Goal: Information Seeking & Learning: Learn about a topic

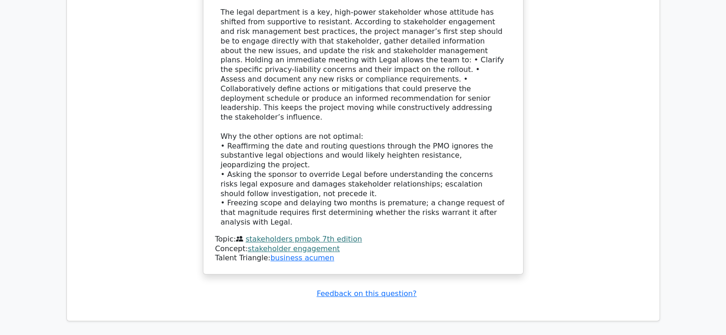
scroll to position [1282, 0]
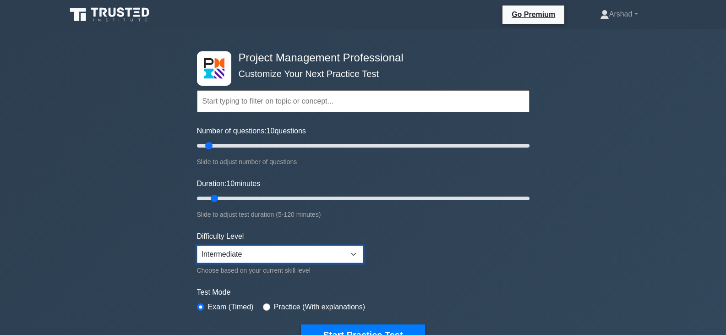
click at [323, 250] on select "Beginner Intermediate Expert" at bounding box center [280, 253] width 166 height 17
click at [197, 245] on select "Beginner Intermediate Expert" at bounding box center [280, 253] width 166 height 17
drag, startPoint x: 217, startPoint y: 198, endPoint x: 223, endPoint y: 198, distance: 5.5
type input "15"
click at [223, 198] on input "Duration: 15 minutes" at bounding box center [363, 198] width 332 height 11
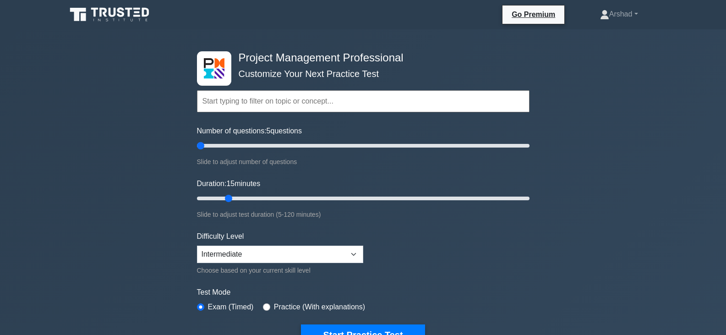
drag, startPoint x: 207, startPoint y: 144, endPoint x: 199, endPoint y: 184, distance: 40.8
type input "5"
click at [199, 151] on input "Number of questions: 5 questions" at bounding box center [363, 145] width 332 height 11
drag, startPoint x: 226, startPoint y: 197, endPoint x: 196, endPoint y: 196, distance: 29.8
type input "5"
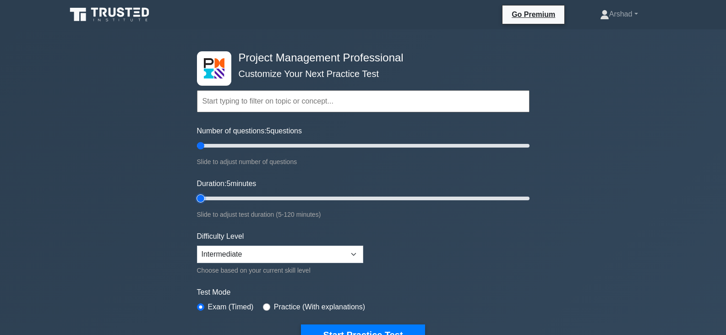
click at [197, 195] on input "Duration: 5 minutes" at bounding box center [363, 198] width 332 height 11
drag, startPoint x: 203, startPoint y: 145, endPoint x: 191, endPoint y: 203, distance: 59.4
type input "10"
click at [211, 149] on input "Number of questions: 10 questions" at bounding box center [363, 145] width 332 height 11
drag, startPoint x: 199, startPoint y: 195, endPoint x: 209, endPoint y: 197, distance: 9.9
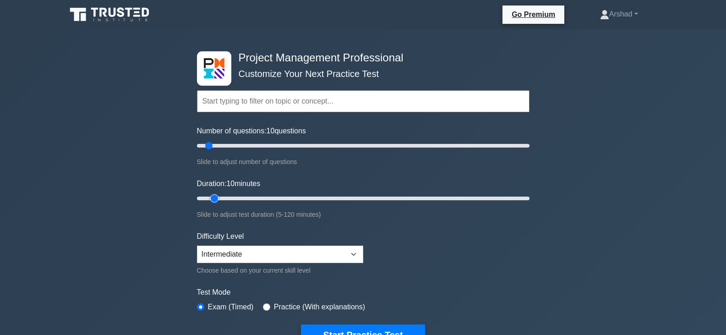
type input "10"
click at [209, 197] on input "Duration: 10 minutes" at bounding box center [363, 198] width 332 height 11
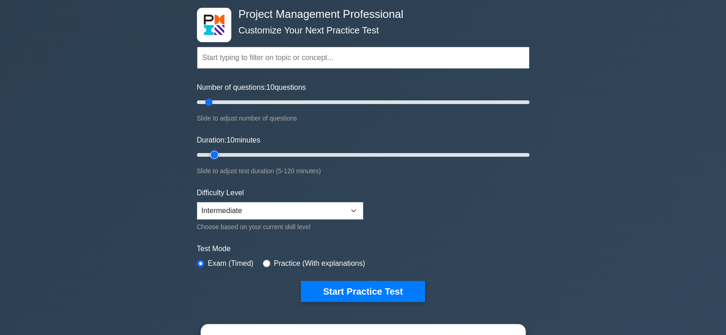
scroll to position [137, 0]
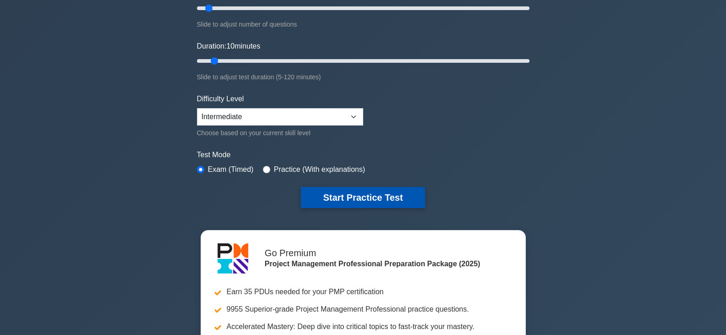
click at [378, 194] on button "Start Practice Test" at bounding box center [363, 197] width 124 height 21
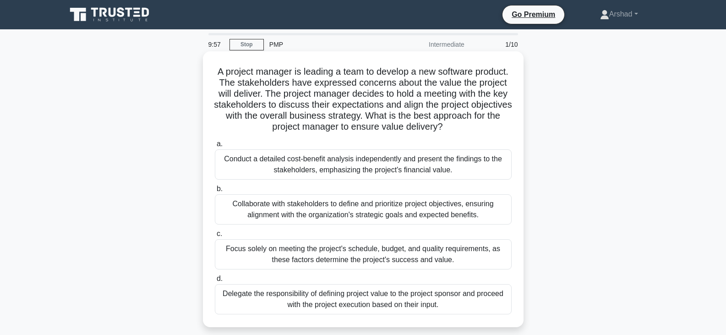
click at [231, 72] on h5 "A project manager is leading a team to develop a new software product. The stak…" at bounding box center [363, 99] width 299 height 67
drag, startPoint x: 231, startPoint y: 72, endPoint x: 492, endPoint y: 130, distance: 267.7
click at [492, 130] on h5 "A project manager is leading a team to develop a new software product. The stak…" at bounding box center [363, 99] width 299 height 67
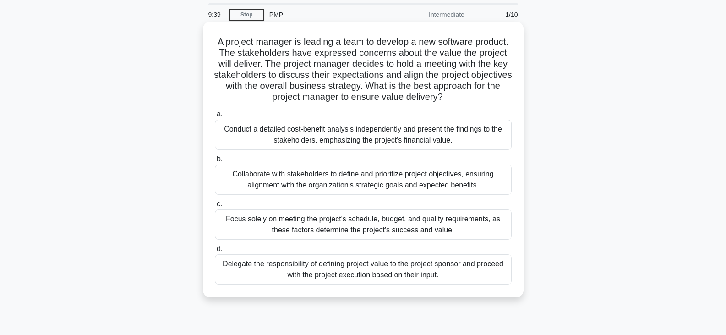
scroll to position [46, 0]
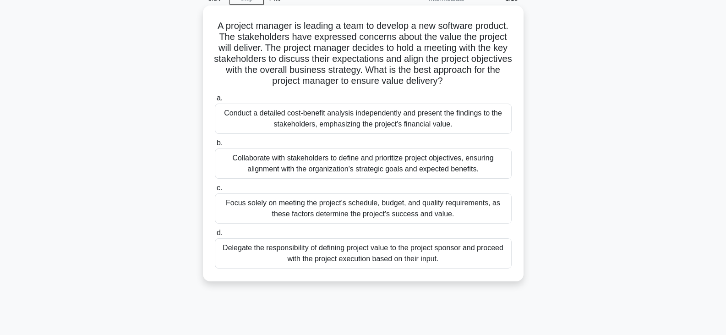
drag, startPoint x: 225, startPoint y: 109, endPoint x: 513, endPoint y: 129, distance: 288.7
click at [513, 129] on div "a. Conduct a detailed cost-benefit analysis independently and present the findi…" at bounding box center [363, 112] width 308 height 41
drag, startPoint x: 231, startPoint y: 158, endPoint x: 329, endPoint y: 239, distance: 127.8
click at [478, 172] on div "Collaborate with stakeholders to define and prioritize project objectives, ensu…" at bounding box center [363, 163] width 297 height 30
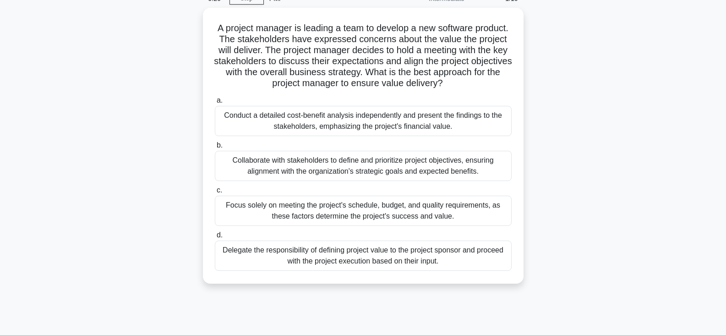
drag, startPoint x: 232, startPoint y: 202, endPoint x: 157, endPoint y: 282, distance: 109.2
click at [423, 210] on div "Focus solely on meeting the project's schedule, budget, and quality requirement…" at bounding box center [363, 211] width 297 height 30
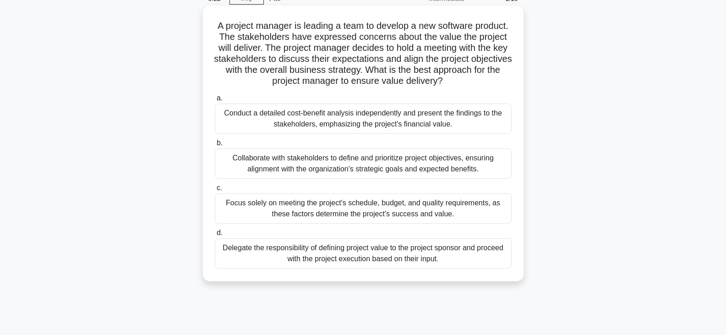
drag, startPoint x: 223, startPoint y: 250, endPoint x: 375, endPoint y: 226, distance: 153.9
click at [467, 248] on div "Delegate the responsibility of defining project value to the project sponsor an…" at bounding box center [363, 253] width 297 height 30
click at [336, 162] on div "Collaborate with stakeholders to define and prioritize project objectives, ensu…" at bounding box center [363, 163] width 297 height 30
click at [215, 146] on input "b. Collaborate with stakeholders to define and prioritize project objectives, e…" at bounding box center [215, 143] width 0 height 6
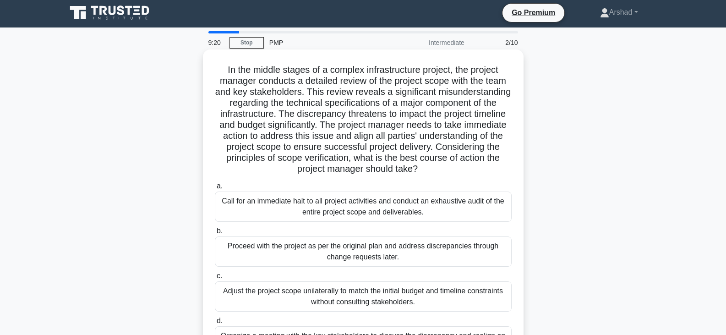
scroll to position [0, 0]
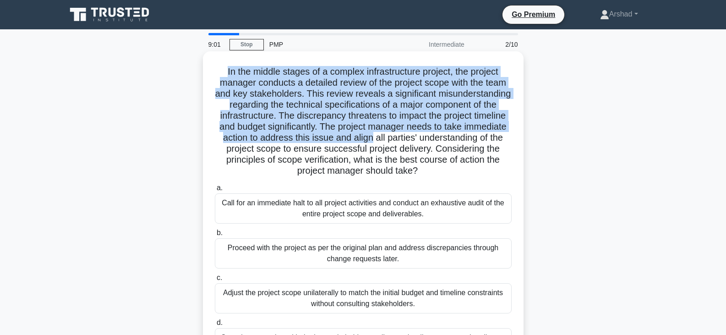
drag, startPoint x: 217, startPoint y: 68, endPoint x: 484, endPoint y: 141, distance: 276.4
click at [484, 141] on h5 "In the middle stages of a complex infrastructure project, the project manager c…" at bounding box center [363, 121] width 299 height 111
drag, startPoint x: 264, startPoint y: 163, endPoint x: 484, endPoint y: 171, distance: 219.9
click at [484, 171] on h5 "In the middle stages of a complex infrastructure project, the project manager c…" at bounding box center [363, 121] width 299 height 111
drag, startPoint x: 221, startPoint y: 201, endPoint x: 483, endPoint y: 212, distance: 262.1
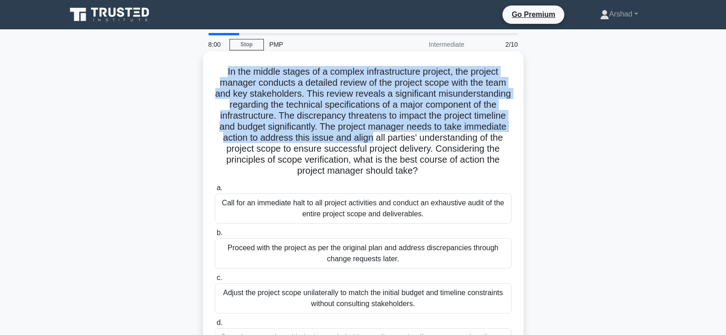
click at [483, 212] on div "Call for an immediate halt to all project activities and conduct an exhaustive …" at bounding box center [363, 208] width 297 height 30
drag, startPoint x: 224, startPoint y: 244, endPoint x: 388, endPoint y: 251, distance: 164.5
click at [391, 250] on div "Proceed with the project as per the original plan and address discrepancies thr…" at bounding box center [363, 253] width 297 height 30
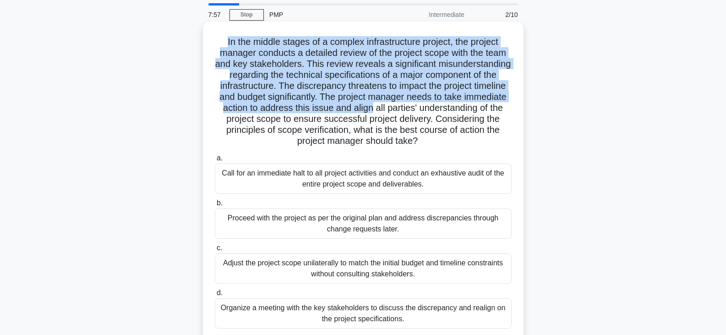
scroll to position [46, 0]
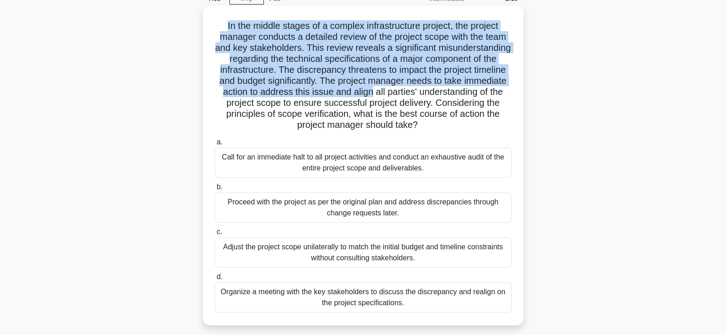
drag, startPoint x: 217, startPoint y: 251, endPoint x: 489, endPoint y: 262, distance: 272.2
click at [489, 262] on div "Adjust the project scope unilaterally to match the initial budget and timeline …" at bounding box center [363, 252] width 297 height 30
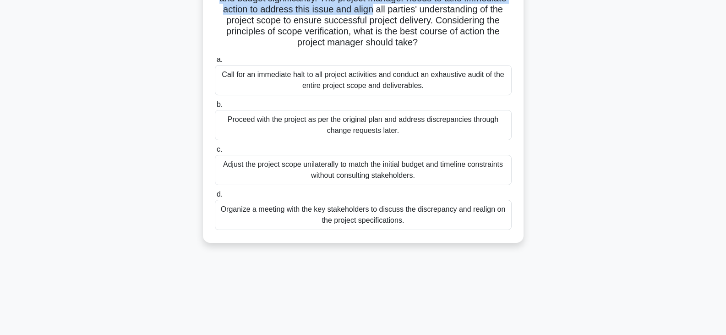
scroll to position [137, 0]
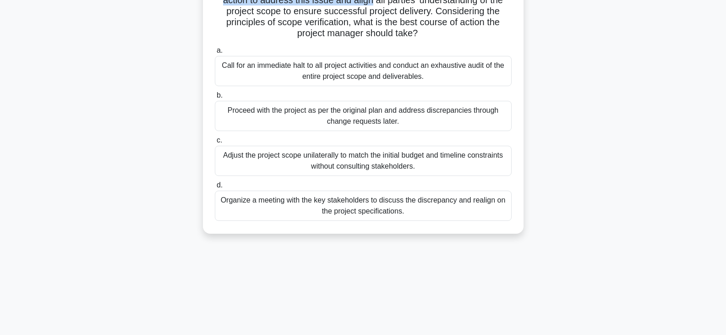
drag, startPoint x: 226, startPoint y: 204, endPoint x: 439, endPoint y: 221, distance: 213.1
click at [439, 221] on div "Organize a meeting with the key stakeholders to discuss the discrepancy and rea…" at bounding box center [363, 205] width 297 height 30
click at [432, 212] on div "Organize a meeting with the key stakeholders to discuss the discrepancy and rea…" at bounding box center [363, 205] width 297 height 30
click at [215, 188] on input "d. Organize a meeting with the key stakeholders to discuss the discrepancy and …" at bounding box center [215, 185] width 0 height 6
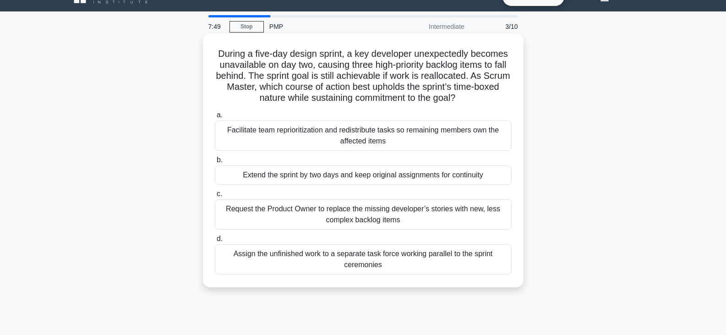
scroll to position [0, 0]
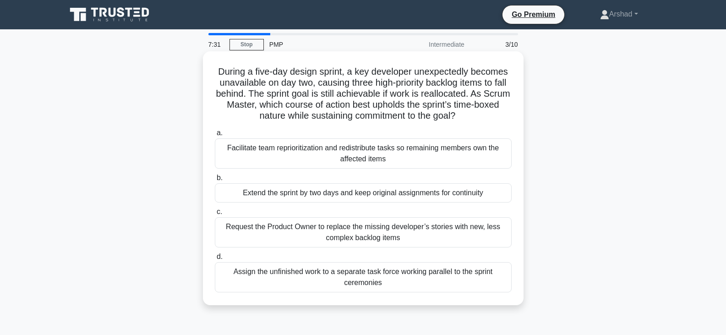
drag, startPoint x: 214, startPoint y: 70, endPoint x: 506, endPoint y: 116, distance: 294.8
click at [506, 116] on h5 "During a five-day design sprint, a key developer unexpectedly becomes unavailab…" at bounding box center [363, 94] width 299 height 56
click at [278, 199] on div "Extend the sprint by two days and keep original assignments for continuity" at bounding box center [363, 192] width 297 height 19
click at [215, 181] on input "b. Extend the sprint by two days and keep original assignments for continuity" at bounding box center [215, 178] width 0 height 6
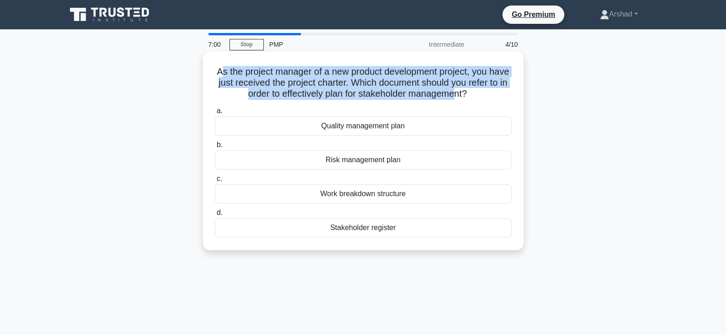
drag, startPoint x: 229, startPoint y: 64, endPoint x: 477, endPoint y: 92, distance: 249.3
click at [477, 92] on div "As the project manager of a new product development project, you have just rece…" at bounding box center [363, 150] width 313 height 191
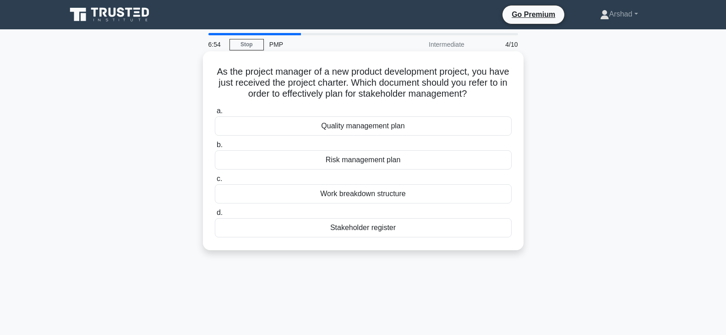
click at [369, 232] on div "Stakeholder register" at bounding box center [363, 227] width 297 height 19
click at [215, 216] on input "d. Stakeholder register" at bounding box center [215, 213] width 0 height 6
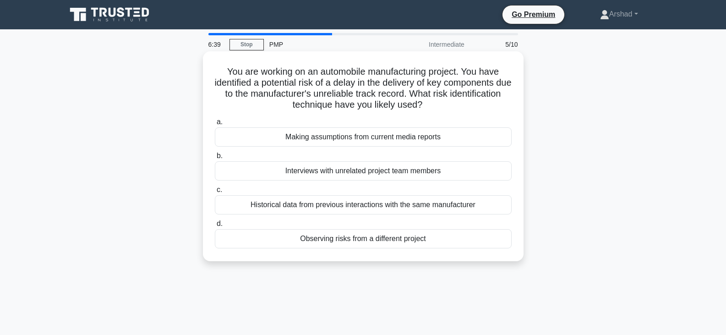
drag, startPoint x: 222, startPoint y: 65, endPoint x: 478, endPoint y: 105, distance: 259.4
click at [478, 105] on div "You are working on an automobile manufacturing project. You have identified a p…" at bounding box center [363, 156] width 313 height 202
click at [364, 205] on div "Historical data from previous interactions with the same manufacturer" at bounding box center [363, 204] width 297 height 19
click at [215, 193] on input "c. Historical data from previous interactions with the same manufacturer" at bounding box center [215, 190] width 0 height 6
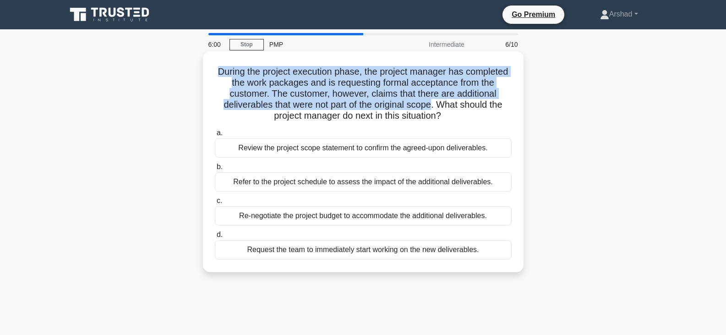
drag, startPoint x: 234, startPoint y: 72, endPoint x: 480, endPoint y: 108, distance: 248.9
click at [480, 108] on h5 "During the project execution phase, the project manager has completed the work …" at bounding box center [363, 94] width 299 height 56
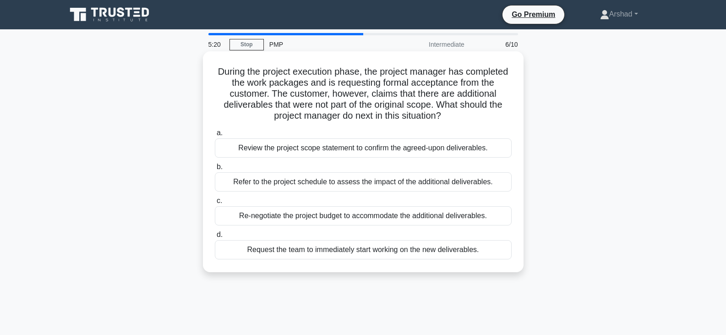
click at [332, 146] on div "Review the project scope statement to confirm the agreed-upon deliverables." at bounding box center [363, 147] width 297 height 19
click at [215, 136] on input "a. Review the project scope statement to confirm the agreed-upon deliverables." at bounding box center [215, 133] width 0 height 6
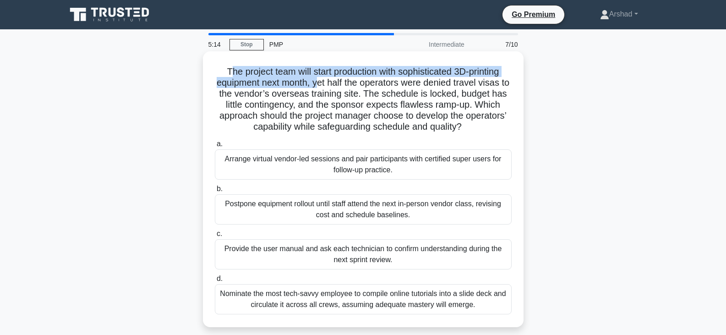
drag, startPoint x: 223, startPoint y: 73, endPoint x: 322, endPoint y: 84, distance: 99.1
click at [322, 84] on h5 "The project team will start production with sophisticated 3D-printing equipment…" at bounding box center [363, 99] width 299 height 67
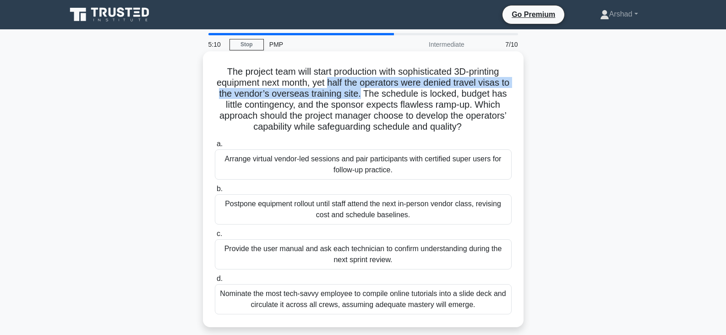
drag, startPoint x: 375, startPoint y: 94, endPoint x: 375, endPoint y: 99, distance: 5.1
click at [375, 99] on h5 "The project team will start production with sophisticated 3D-printing equipment…" at bounding box center [363, 99] width 299 height 67
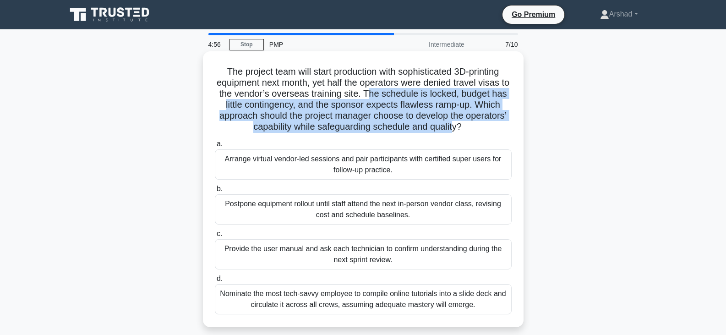
drag, startPoint x: 401, startPoint y: 97, endPoint x: 470, endPoint y: 130, distance: 76.6
click at [475, 129] on h5 "The project team will start production with sophisticated 3D-printing equipment…" at bounding box center [363, 99] width 299 height 67
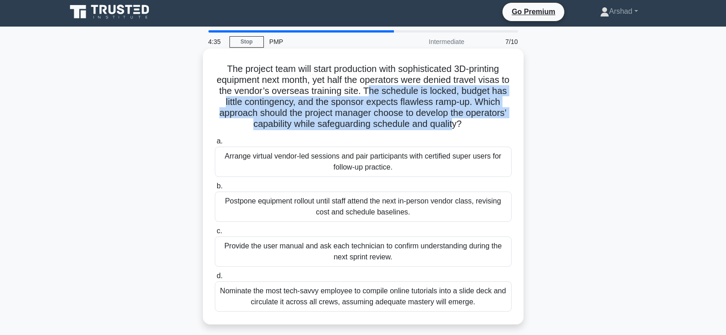
scroll to position [46, 0]
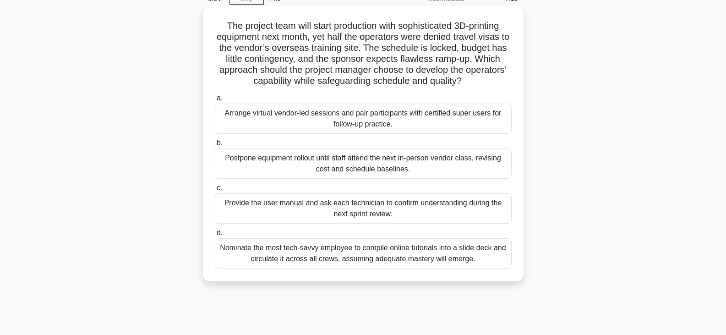
click at [295, 122] on div "Arrange virtual vendor-led sessions and pair participants with certified super …" at bounding box center [363, 118] width 297 height 30
click at [215, 101] on input "a. Arrange virtual vendor-led sessions and pair participants with certified sup…" at bounding box center [215, 98] width 0 height 6
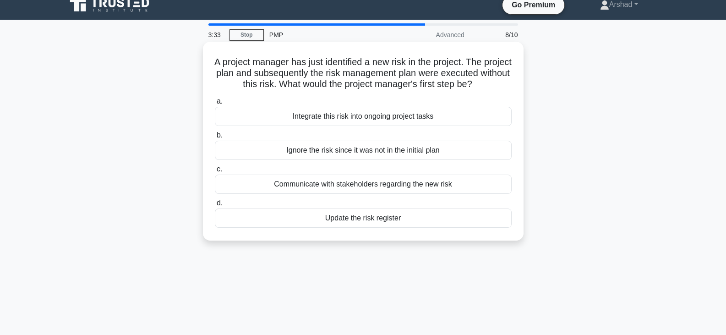
scroll to position [0, 0]
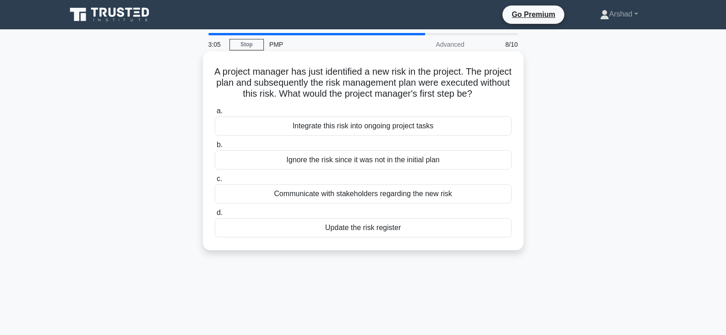
click at [348, 136] on div "Integrate this risk into ongoing project tasks" at bounding box center [363, 125] width 297 height 19
click at [215, 114] on input "a. Integrate this risk into ongoing project tasks" at bounding box center [215, 111] width 0 height 6
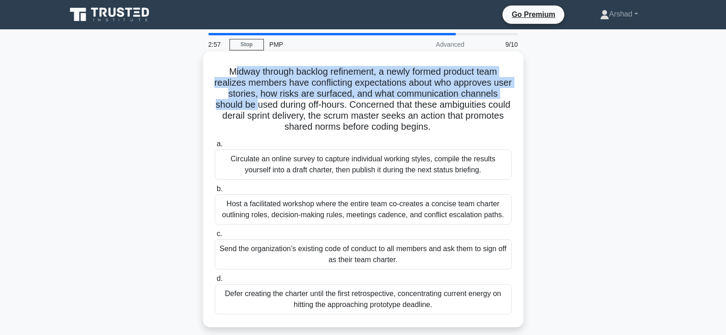
drag, startPoint x: 228, startPoint y: 71, endPoint x: 266, endPoint y: 101, distance: 48.9
click at [266, 101] on h5 "Midway through backlog refinement, a newly formed product team realizes members…" at bounding box center [363, 99] width 299 height 67
drag, startPoint x: 359, startPoint y: 104, endPoint x: 482, endPoint y: 126, distance: 124.6
click at [482, 126] on h5 "Midway through backlog refinement, a newly formed product team realizes members…" at bounding box center [363, 99] width 299 height 67
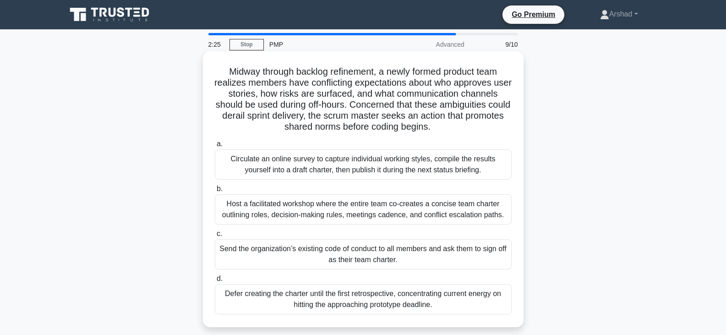
click at [254, 217] on div "Host a facilitated workshop where the entire team co-creates a concise team cha…" at bounding box center [363, 209] width 297 height 30
click at [215, 192] on input "b. Host a facilitated workshop where the entire team co-creates a concise team …" at bounding box center [215, 189] width 0 height 6
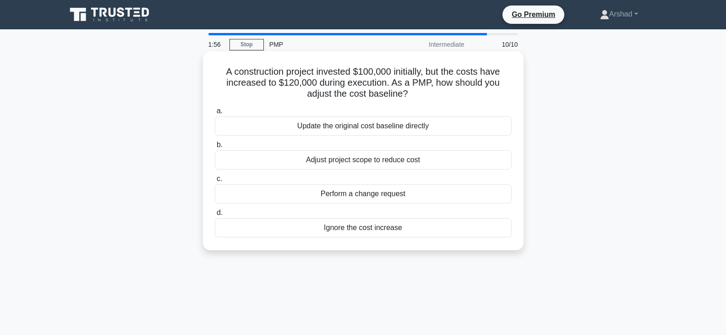
click at [339, 196] on div "Perform a change request" at bounding box center [363, 193] width 297 height 19
click at [215, 182] on input "c. Perform a change request" at bounding box center [215, 179] width 0 height 6
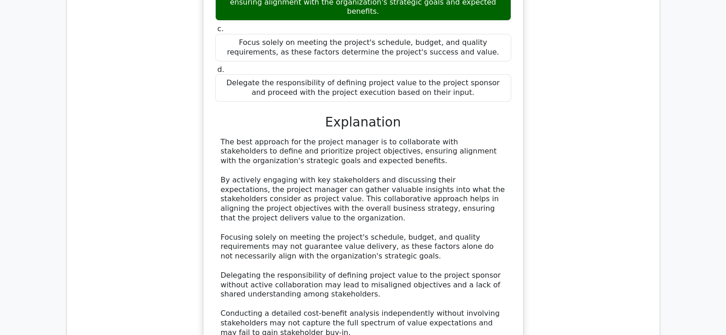
scroll to position [595, 0]
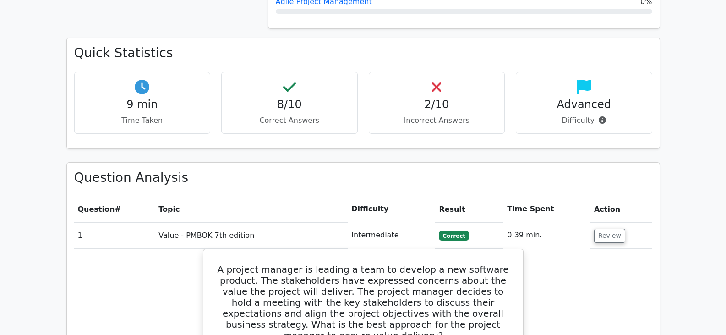
click at [419, 115] on p "Incorrect Answers" at bounding box center [436, 120] width 121 height 11
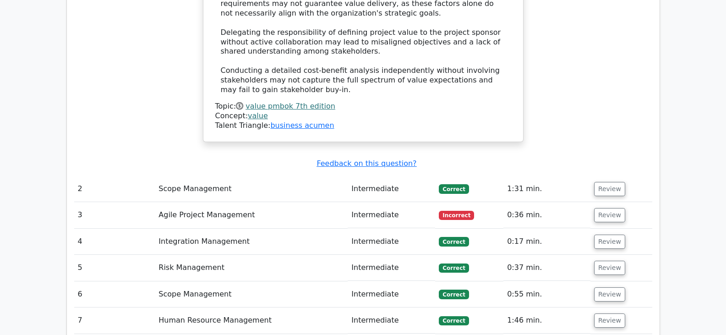
scroll to position [1328, 0]
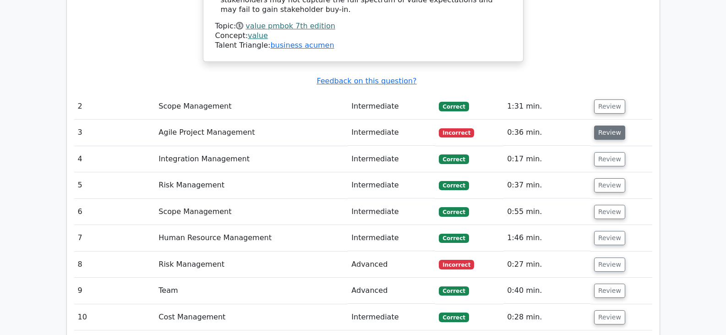
click at [604, 125] on button "Review" at bounding box center [609, 132] width 31 height 14
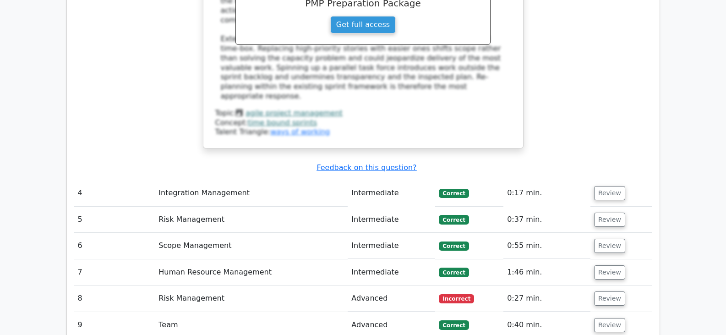
scroll to position [1877, 0]
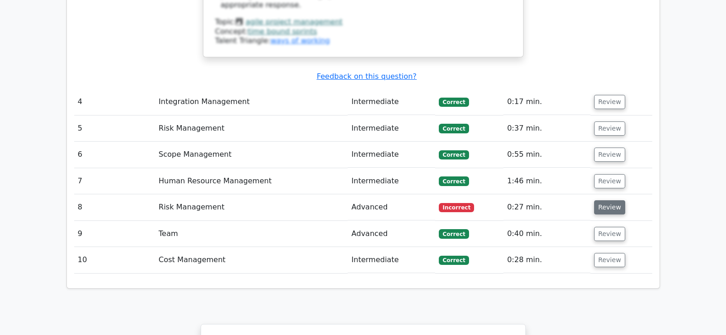
click at [607, 200] on button "Review" at bounding box center [609, 207] width 31 height 14
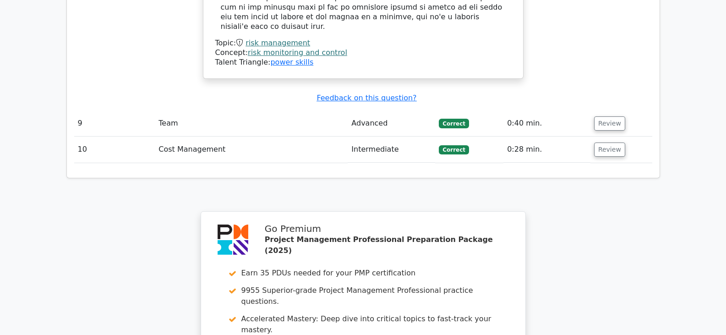
scroll to position [2473, 0]
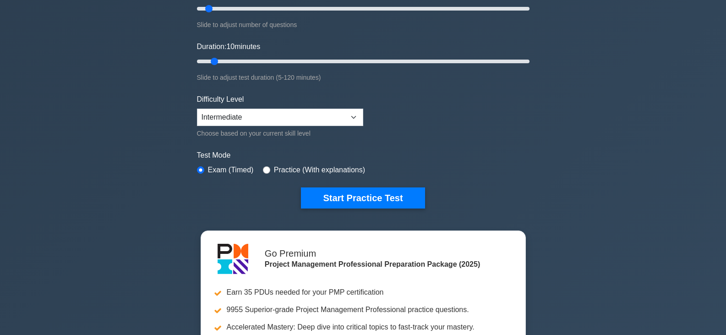
scroll to position [137, 0]
click at [328, 114] on select "Beginner Intermediate Expert" at bounding box center [280, 116] width 166 height 17
select select "expert"
click at [197, 108] on select "Beginner Intermediate Expert" at bounding box center [280, 116] width 166 height 17
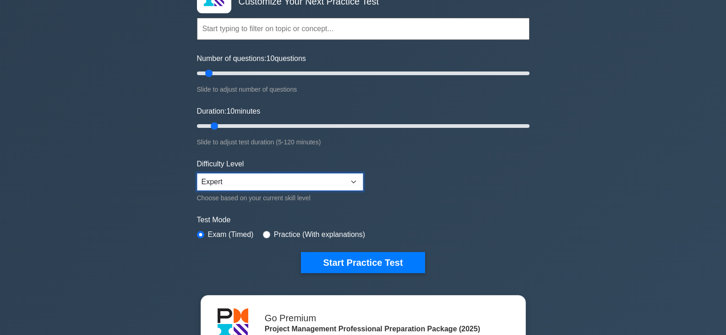
scroll to position [46, 0]
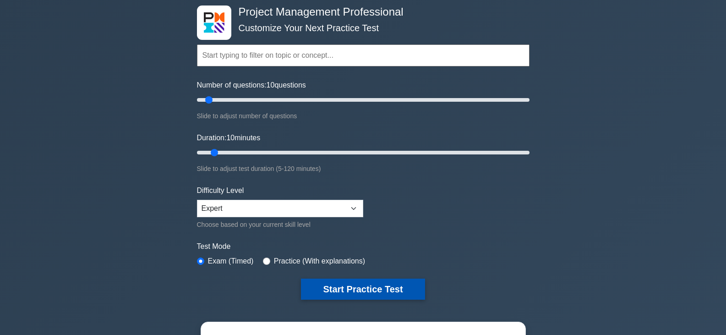
click at [353, 291] on button "Start Practice Test" at bounding box center [363, 288] width 124 height 21
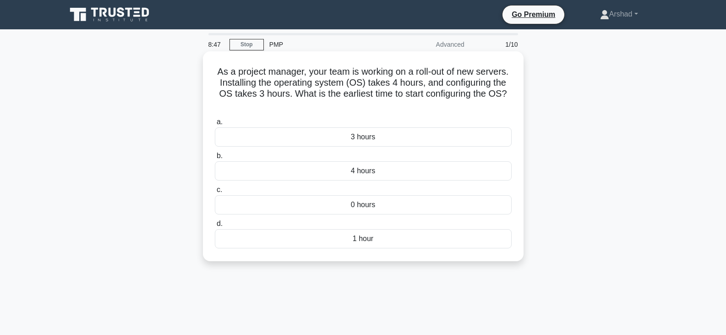
click at [363, 136] on div "3 hours" at bounding box center [363, 136] width 297 height 19
click at [215, 125] on input "a. 3 hours" at bounding box center [215, 122] width 0 height 6
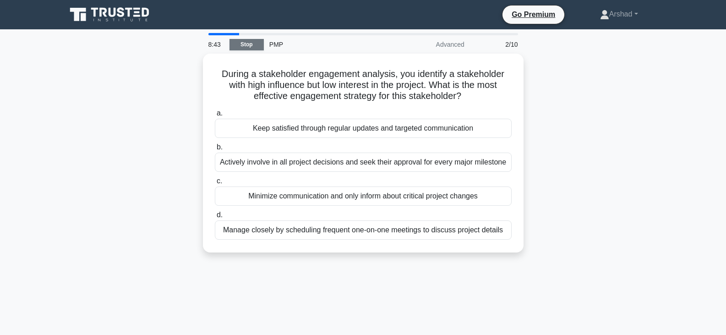
click at [238, 45] on link "Stop" at bounding box center [246, 44] width 34 height 11
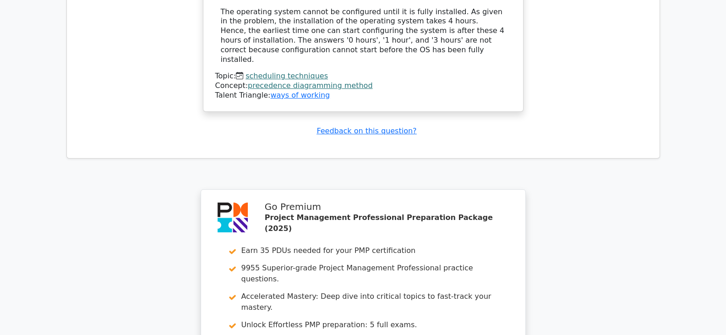
scroll to position [1171, 0]
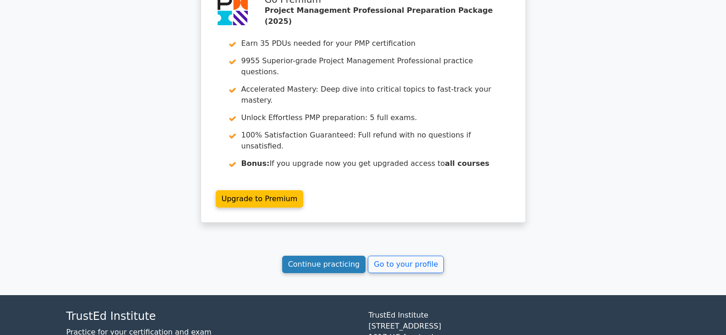
click at [341, 255] on link "Continue practicing" at bounding box center [324, 263] width 84 height 17
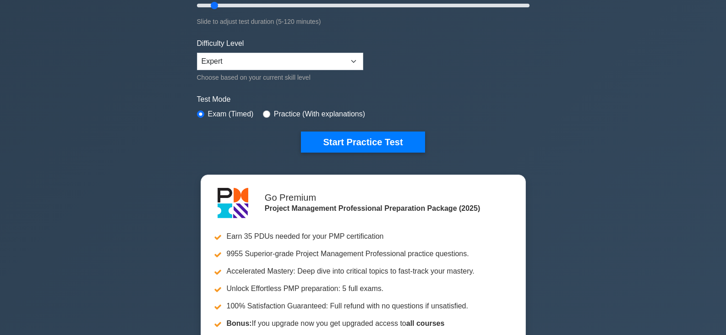
scroll to position [46, 0]
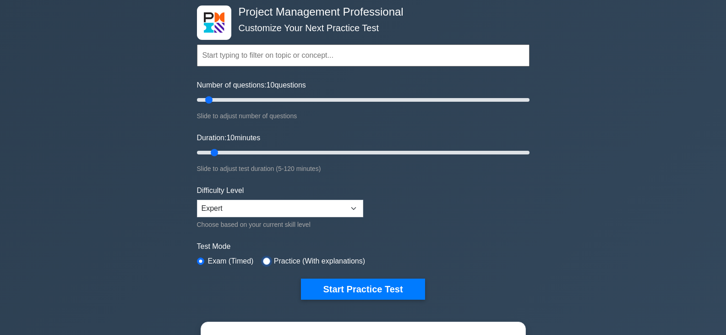
click at [263, 258] on input "radio" at bounding box center [266, 260] width 7 height 7
radio input "true"
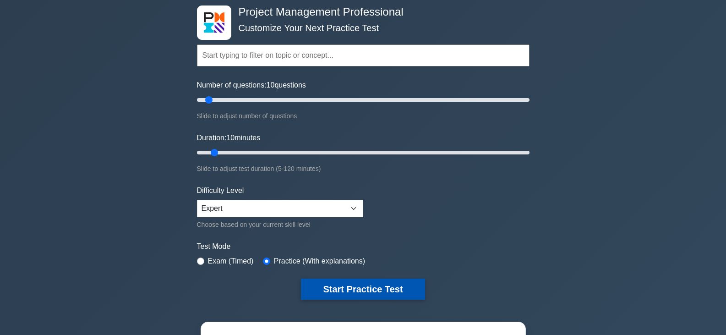
click at [339, 288] on button "Start Practice Test" at bounding box center [363, 288] width 124 height 21
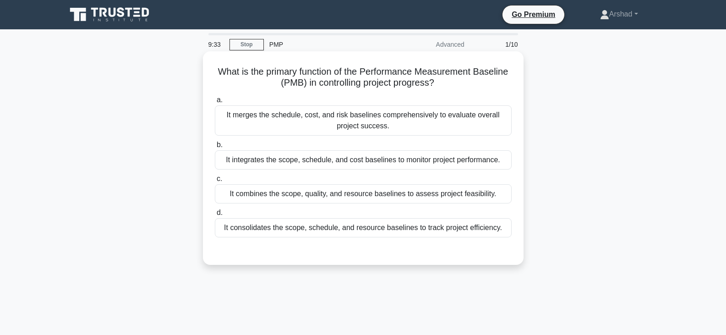
click at [361, 163] on div "It integrates the scope, schedule, and cost baselines to monitor project perfor…" at bounding box center [363, 159] width 297 height 19
click at [215, 148] on input "b. It integrates the scope, schedule, and cost baselines to monitor project per…" at bounding box center [215, 145] width 0 height 6
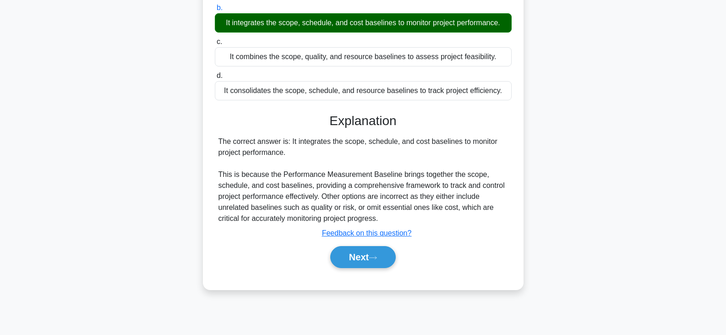
scroll to position [137, 0]
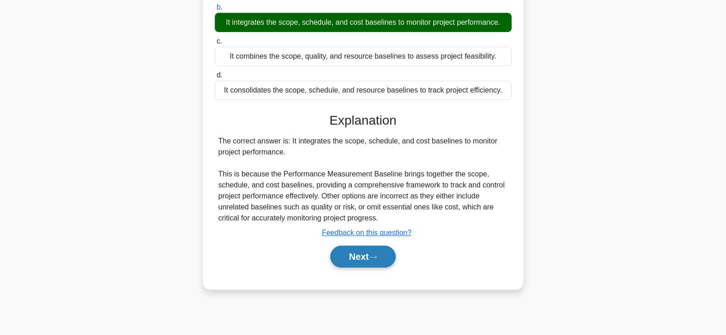
click at [368, 260] on button "Next" at bounding box center [362, 256] width 65 height 22
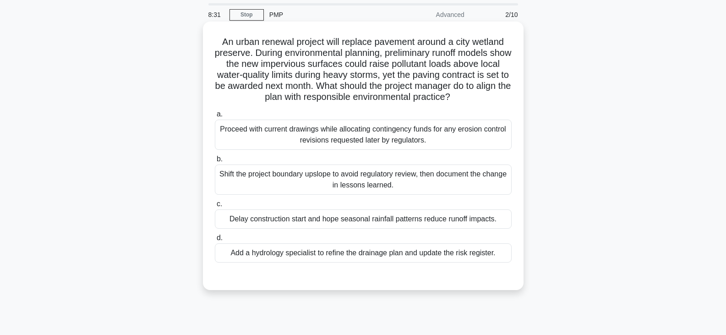
scroll to position [46, 0]
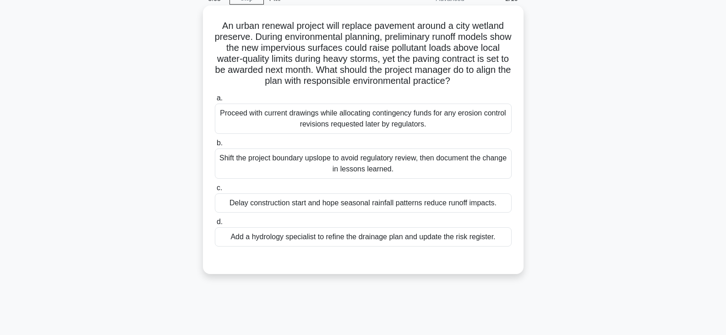
click at [264, 164] on div "Shift the project boundary upslope to avoid regulatory review, then document th…" at bounding box center [363, 163] width 297 height 30
click at [215, 146] on input "b. Shift the project boundary upslope to avoid regulatory review, then document…" at bounding box center [215, 143] width 0 height 6
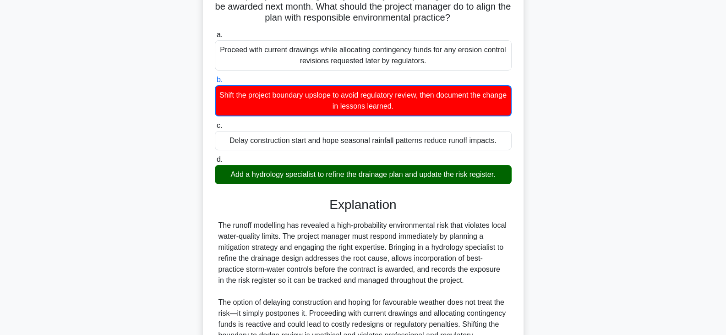
scroll to position [220, 0]
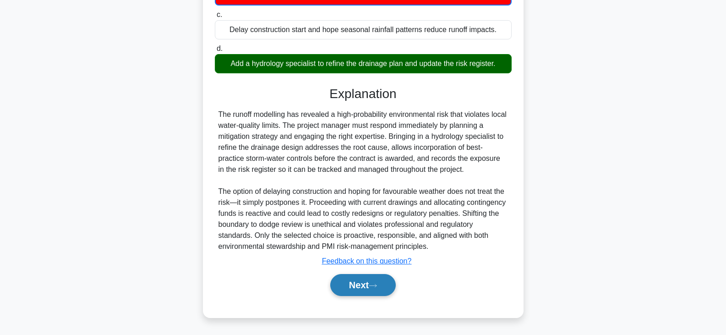
click at [356, 287] on button "Next" at bounding box center [362, 285] width 65 height 22
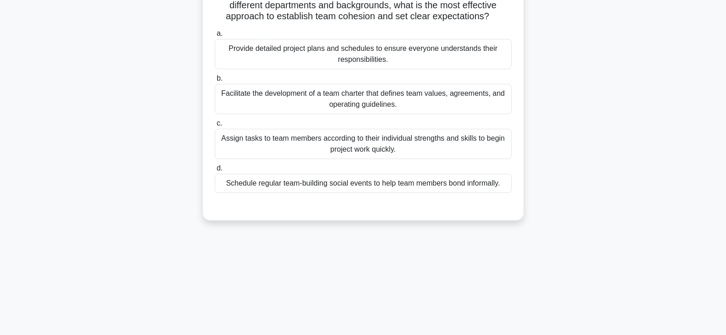
scroll to position [0, 0]
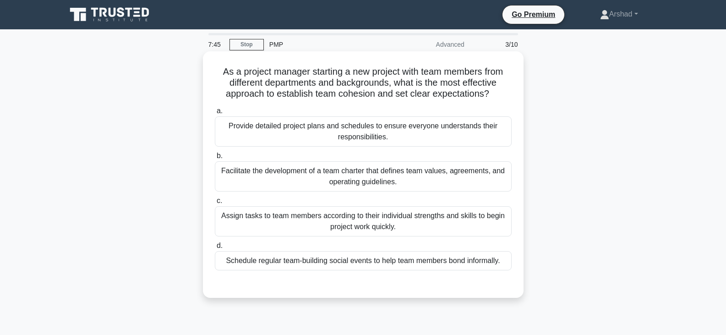
drag, startPoint x: 225, startPoint y: 127, endPoint x: 407, endPoint y: 138, distance: 182.6
click at [407, 138] on div "Provide detailed project plans and schedules to ensure everyone understands the…" at bounding box center [363, 131] width 297 height 30
click at [392, 131] on div "Provide detailed project plans and schedules to ensure everyone understands the…" at bounding box center [363, 131] width 297 height 30
click at [215, 114] on input "a. Provide detailed project plans and schedules to ensure everyone understands …" at bounding box center [215, 111] width 0 height 6
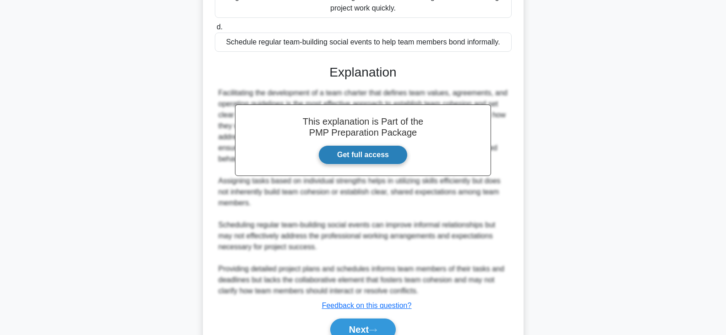
scroll to position [264, 0]
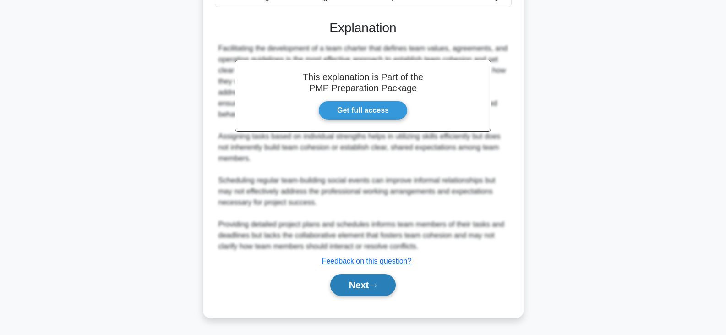
click at [346, 280] on button "Next" at bounding box center [362, 285] width 65 height 22
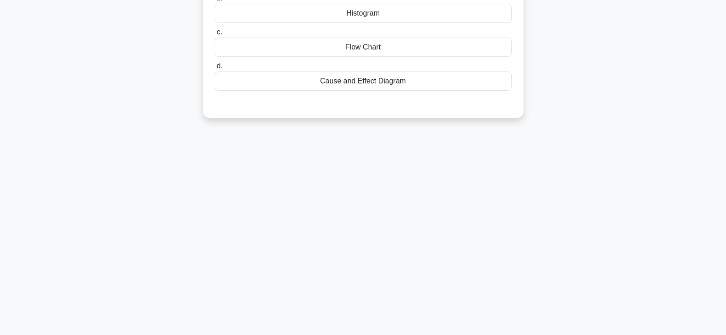
scroll to position [22, 0]
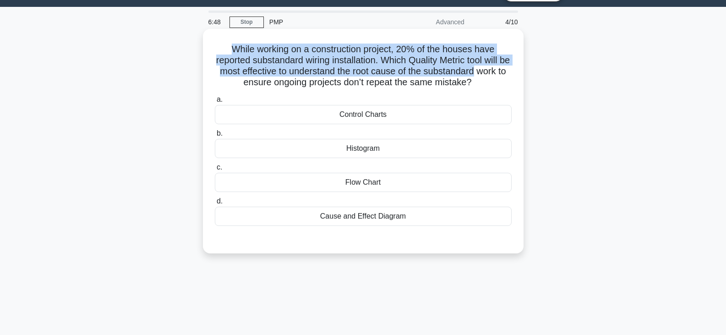
drag, startPoint x: 229, startPoint y: 45, endPoint x: 497, endPoint y: 65, distance: 268.6
click at [499, 65] on h5 "While working on a construction project, 20% of the houses have reported substa…" at bounding box center [363, 65] width 299 height 45
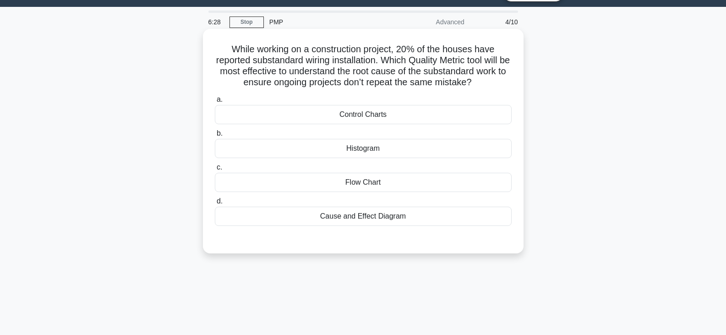
click at [382, 152] on div "Histogram" at bounding box center [363, 148] width 297 height 19
click at [215, 136] on input "b. Histogram" at bounding box center [215, 133] width 0 height 6
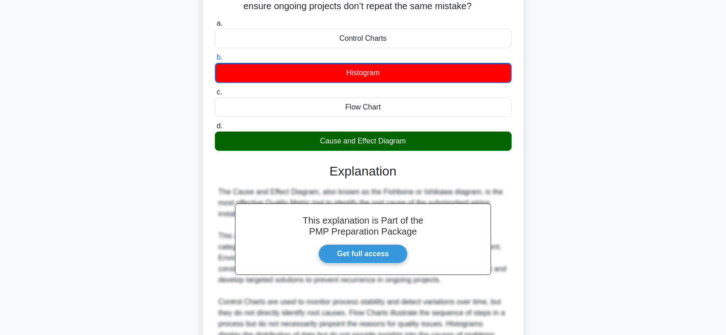
scroll to position [187, 0]
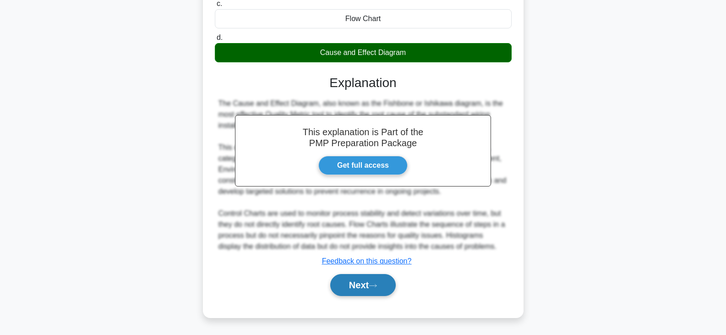
click at [359, 287] on button "Next" at bounding box center [362, 285] width 65 height 22
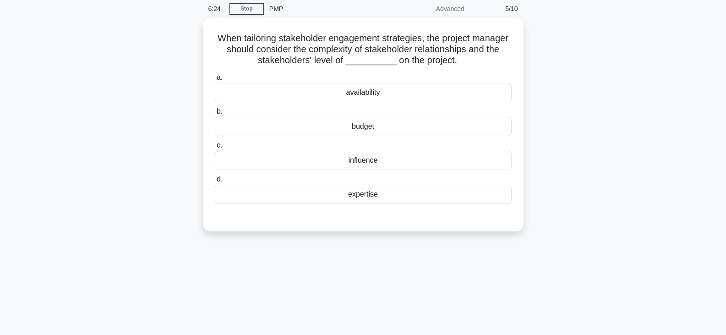
scroll to position [22, 0]
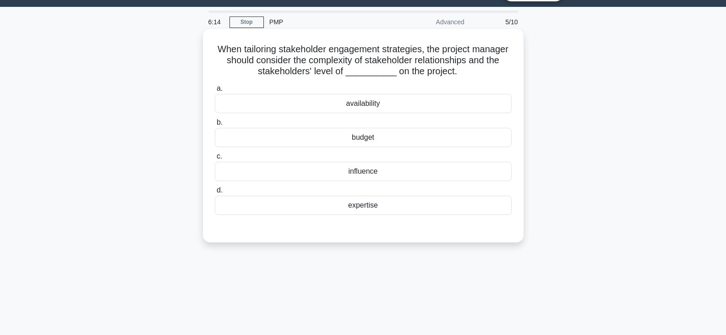
drag, startPoint x: 231, startPoint y: 48, endPoint x: 513, endPoint y: 66, distance: 282.6
click at [513, 66] on div "When tailoring stakeholder engagement strategies, the project manager should co…" at bounding box center [363, 136] width 313 height 206
click at [390, 172] on div "influence" at bounding box center [363, 171] width 297 height 19
click at [215, 159] on input "c. influence" at bounding box center [215, 156] width 0 height 6
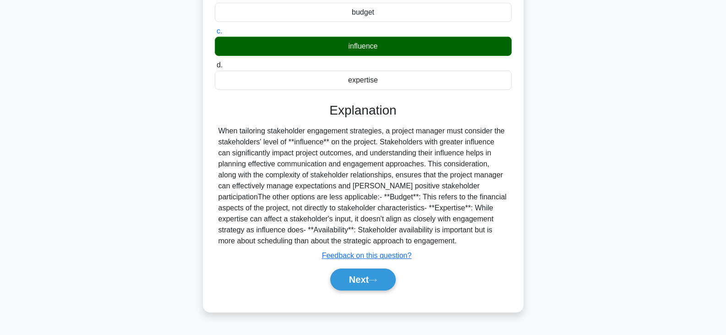
scroll to position [160, 0]
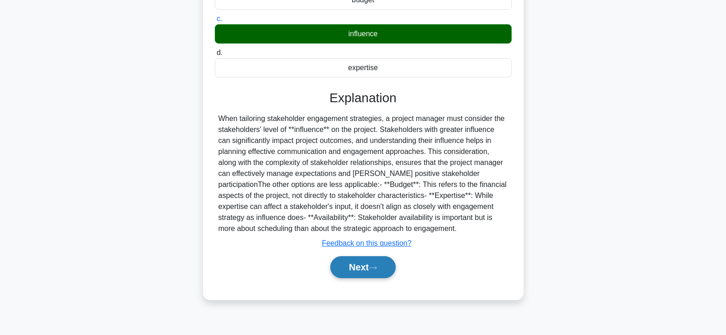
click at [351, 270] on button "Next" at bounding box center [362, 267] width 65 height 22
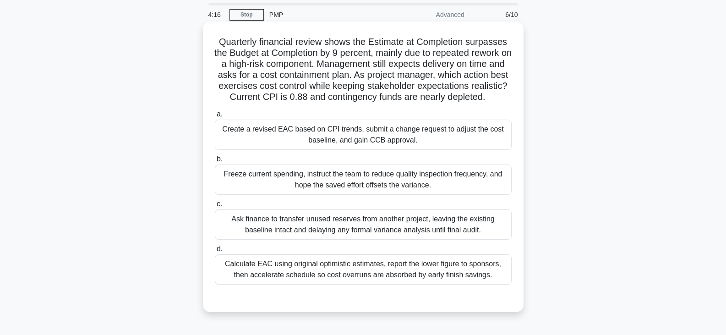
scroll to position [46, 0]
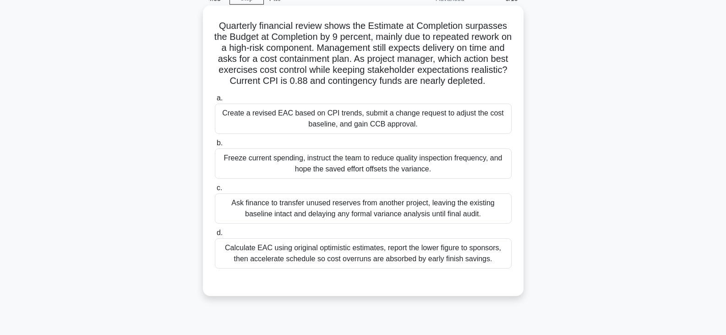
click at [416, 131] on div "Create a revised EAC based on CPI trends, submit a change request to adjust the…" at bounding box center [363, 118] width 297 height 30
click at [215, 101] on input "a. Create a revised EAC based on CPI trends, submit a change request to adjust …" at bounding box center [215, 98] width 0 height 6
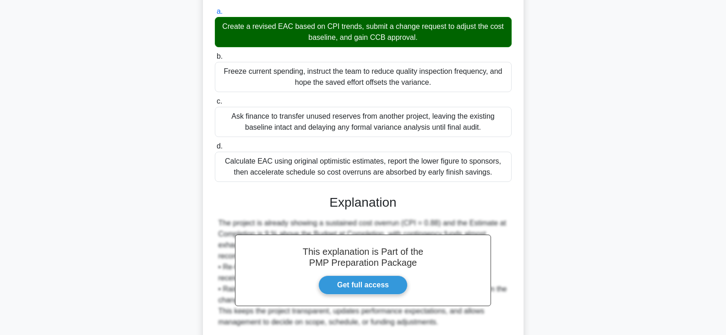
scroll to position [137, 0]
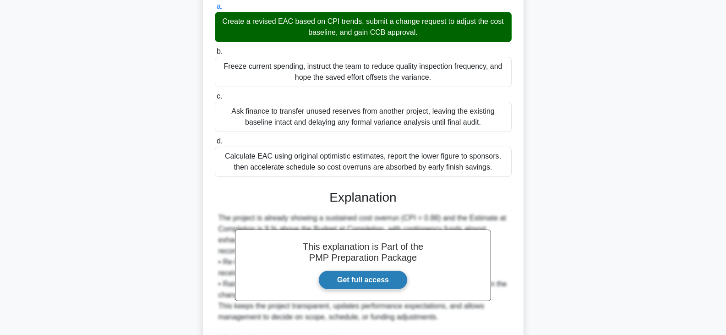
click at [374, 289] on link "Get full access" at bounding box center [362, 279] width 89 height 19
